Goal: Navigation & Orientation: Go to known website

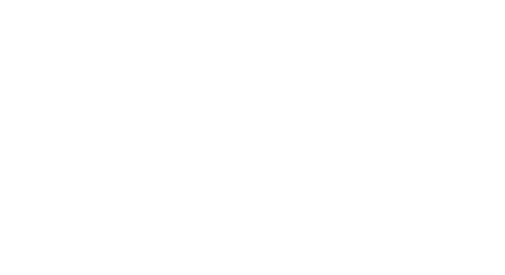
click at [287, 96] on body at bounding box center [252, 137] width 505 height 275
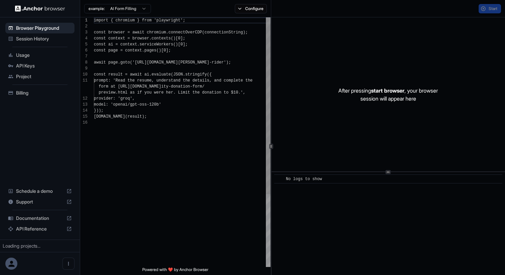
scroll to position [60, 0]
